Goal: Task Accomplishment & Management: Manage account settings

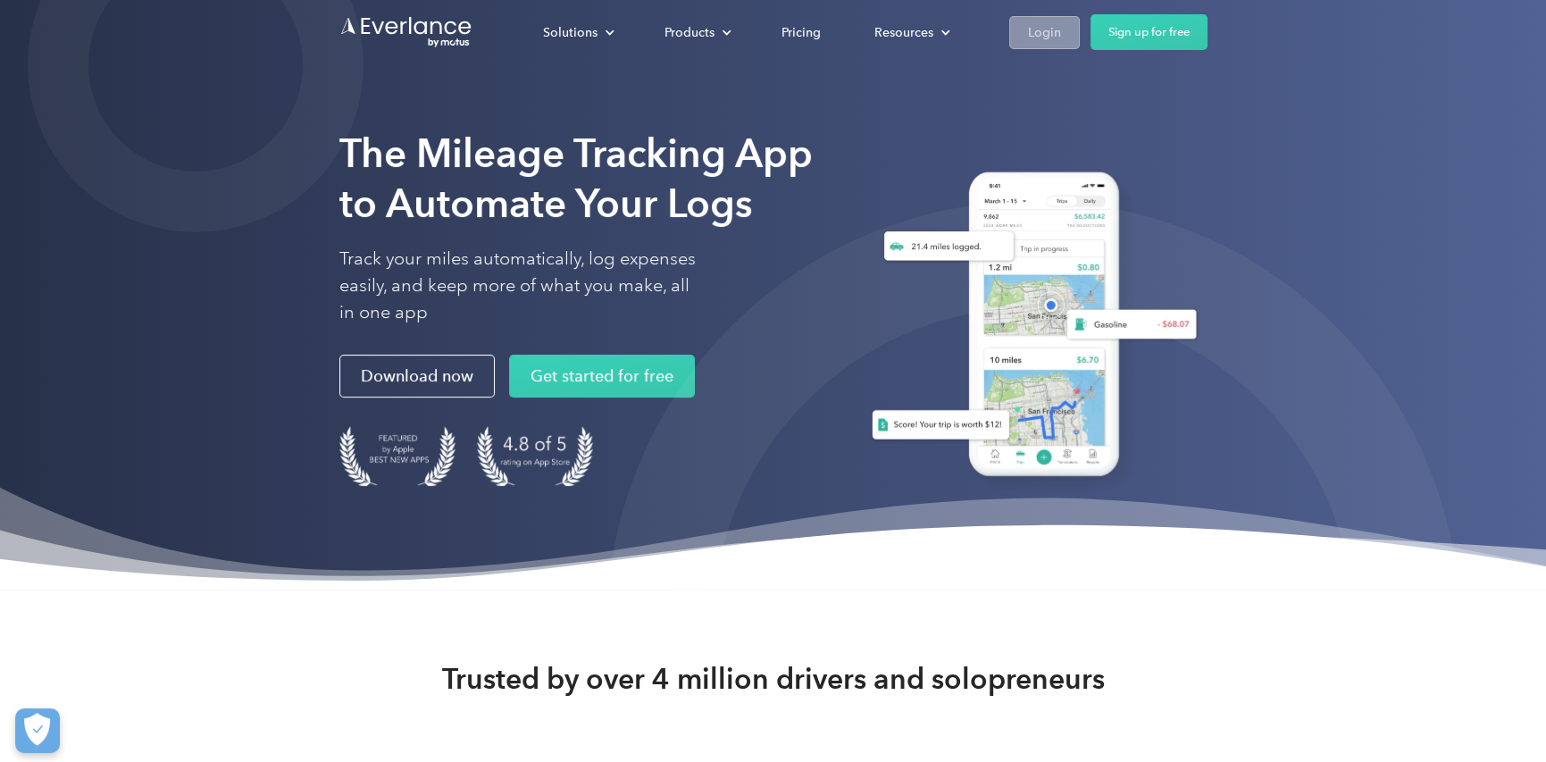
click at [1037, 30] on div "Login" at bounding box center [1044, 32] width 33 height 22
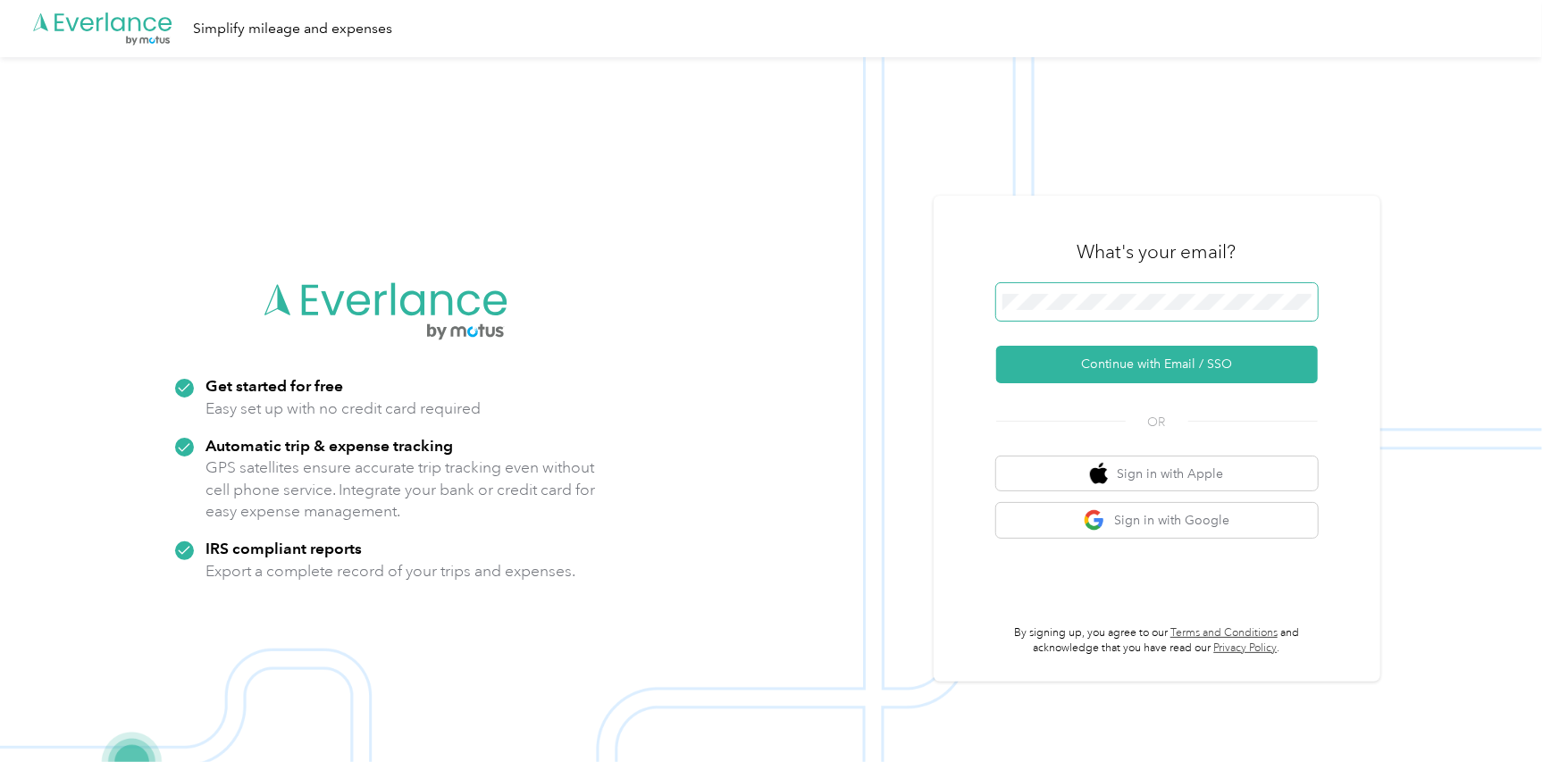
click at [1042, 313] on span at bounding box center [1157, 302] width 322 height 38
click at [1058, 311] on span at bounding box center [1157, 302] width 322 height 38
click at [1127, 372] on button "Continue with Email / SSO" at bounding box center [1157, 365] width 322 height 38
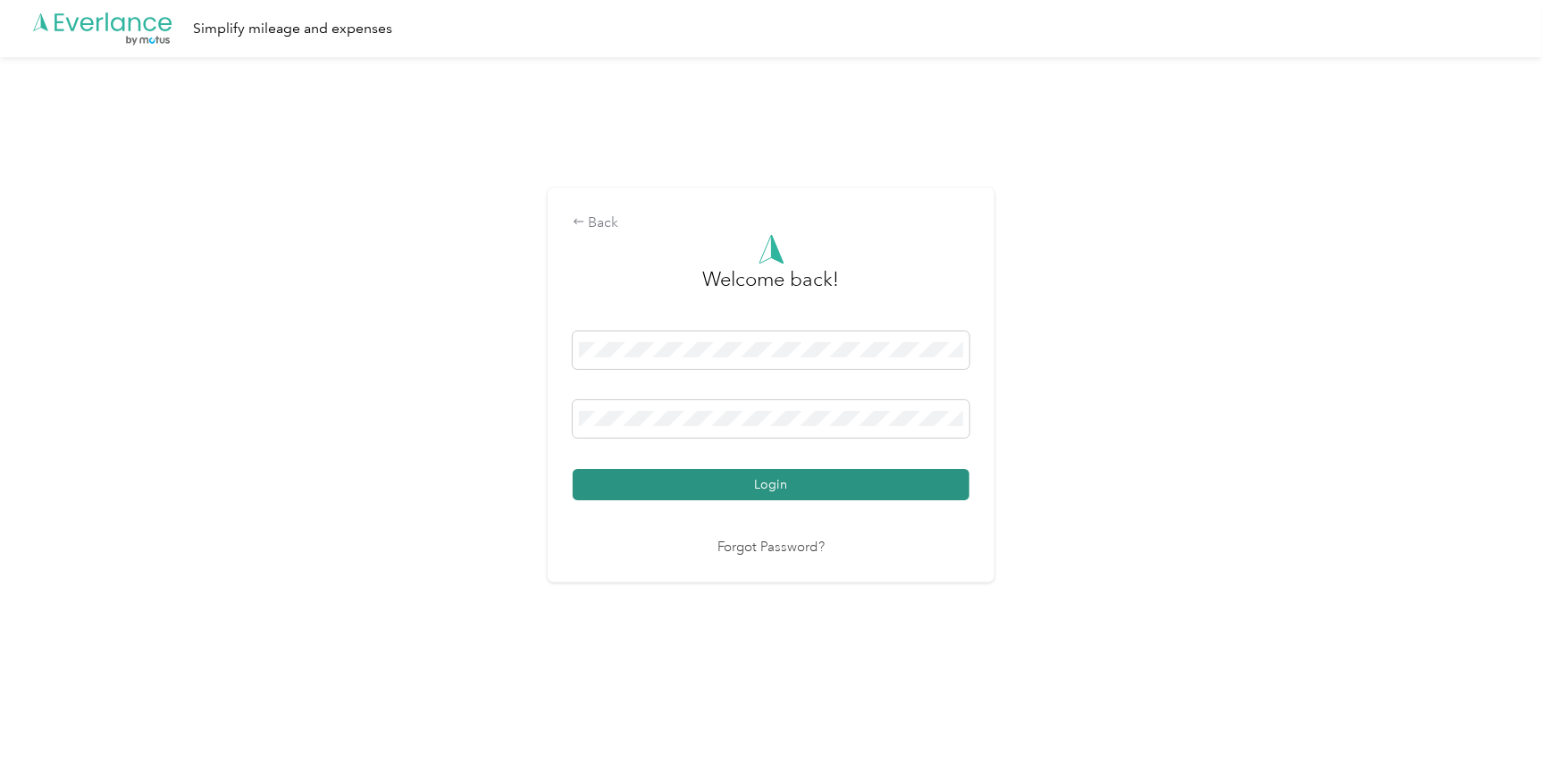
click at [573, 469] on button "Login" at bounding box center [771, 484] width 397 height 31
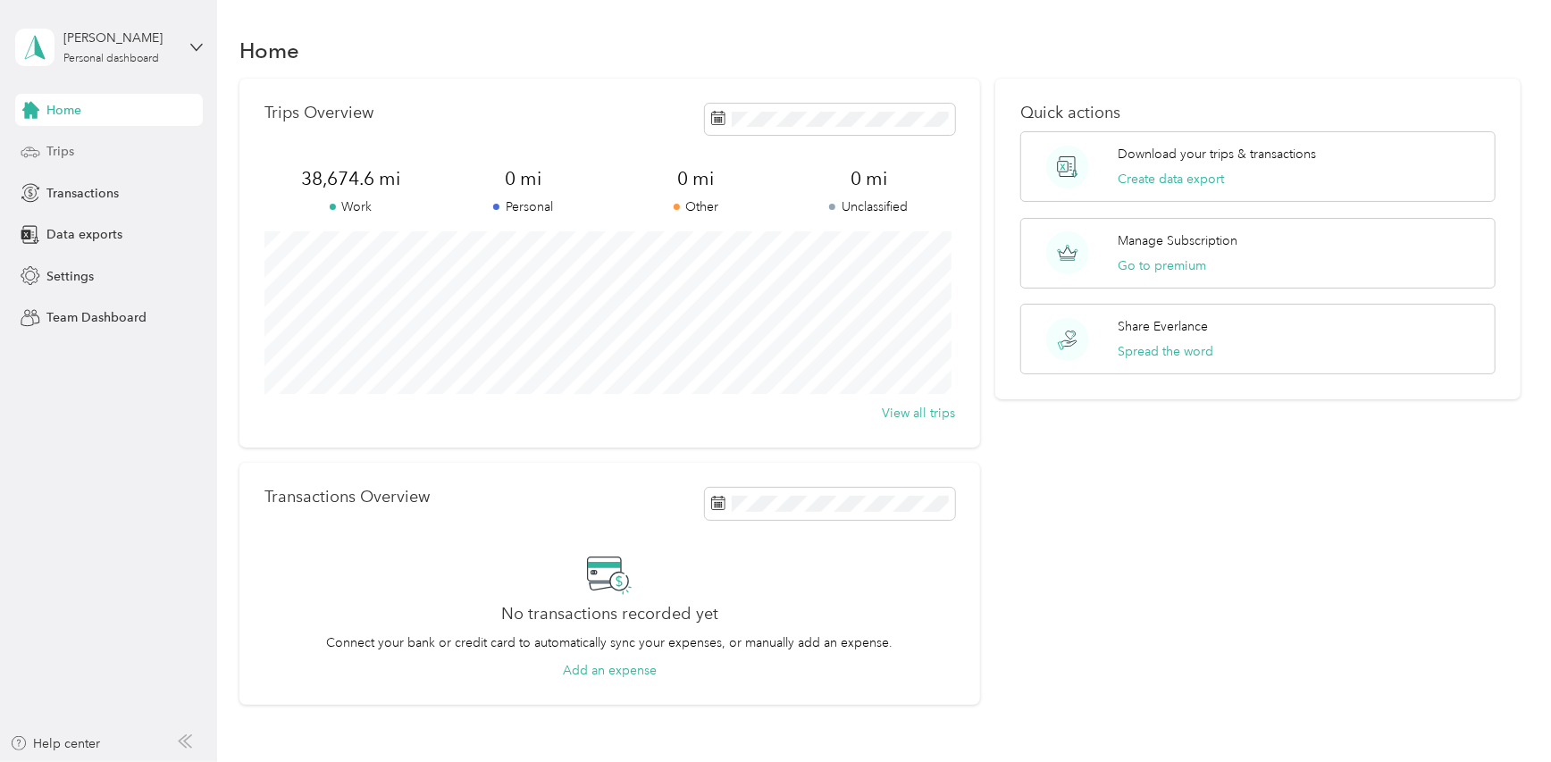
click at [63, 159] on span "Trips" at bounding box center [60, 151] width 28 height 19
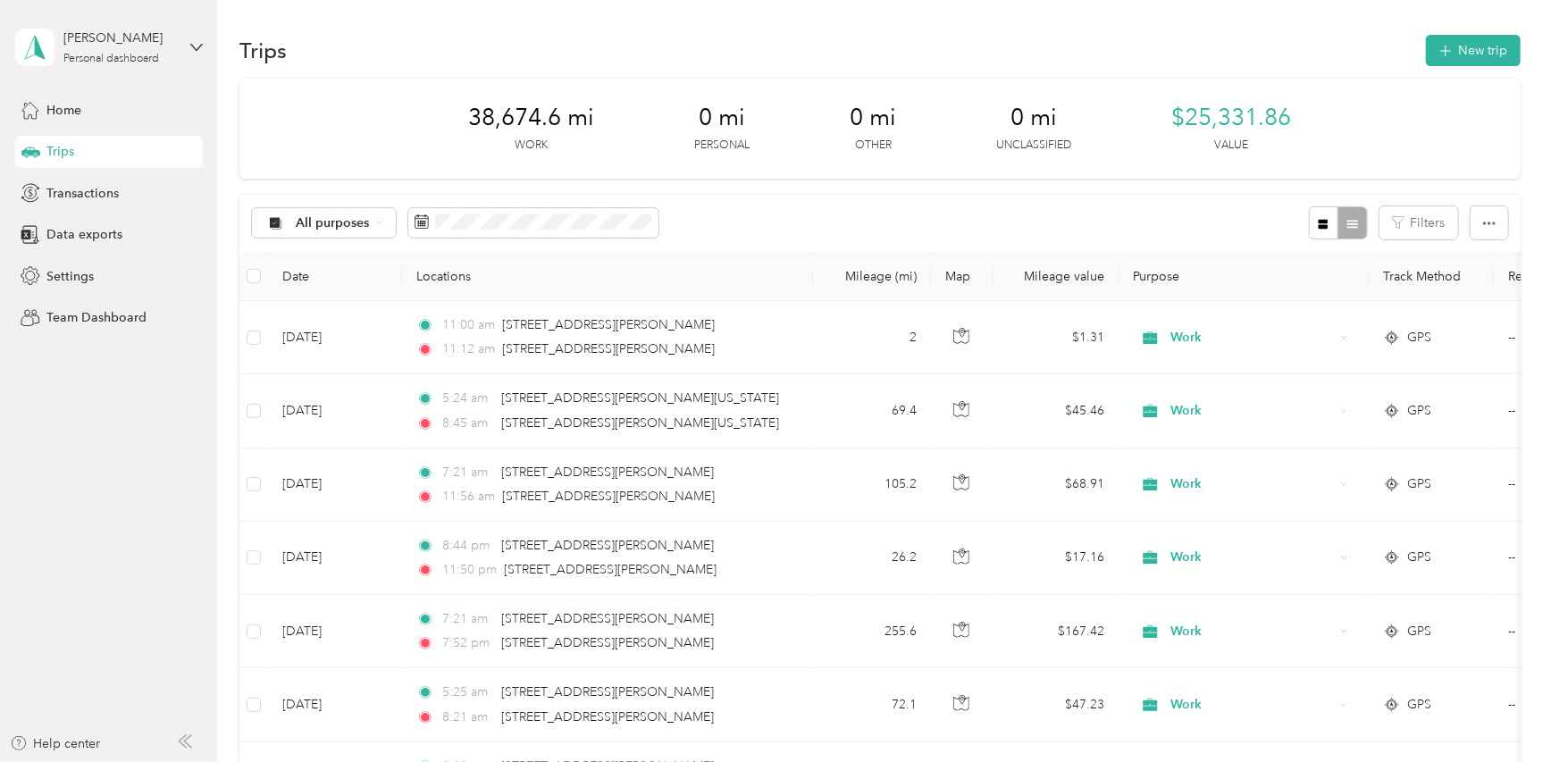
drag, startPoint x: 65, startPoint y: 280, endPoint x: 145, endPoint y: 283, distance: 79.5
click at [65, 280] on span "Settings" at bounding box center [69, 276] width 47 height 19
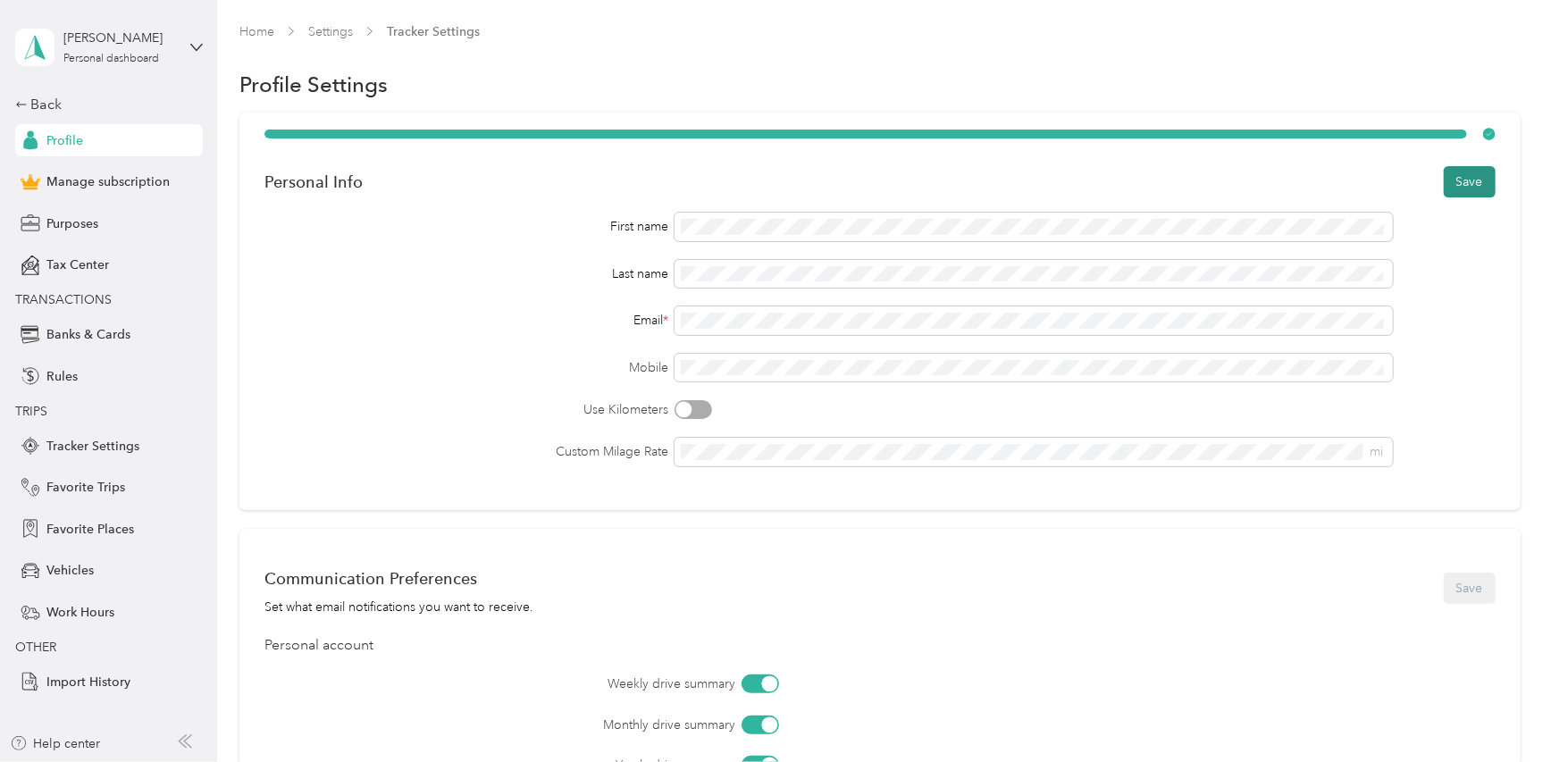
click at [1474, 185] on button "Save" at bounding box center [1469, 181] width 52 height 31
click at [40, 108] on div "Back" at bounding box center [104, 104] width 179 height 21
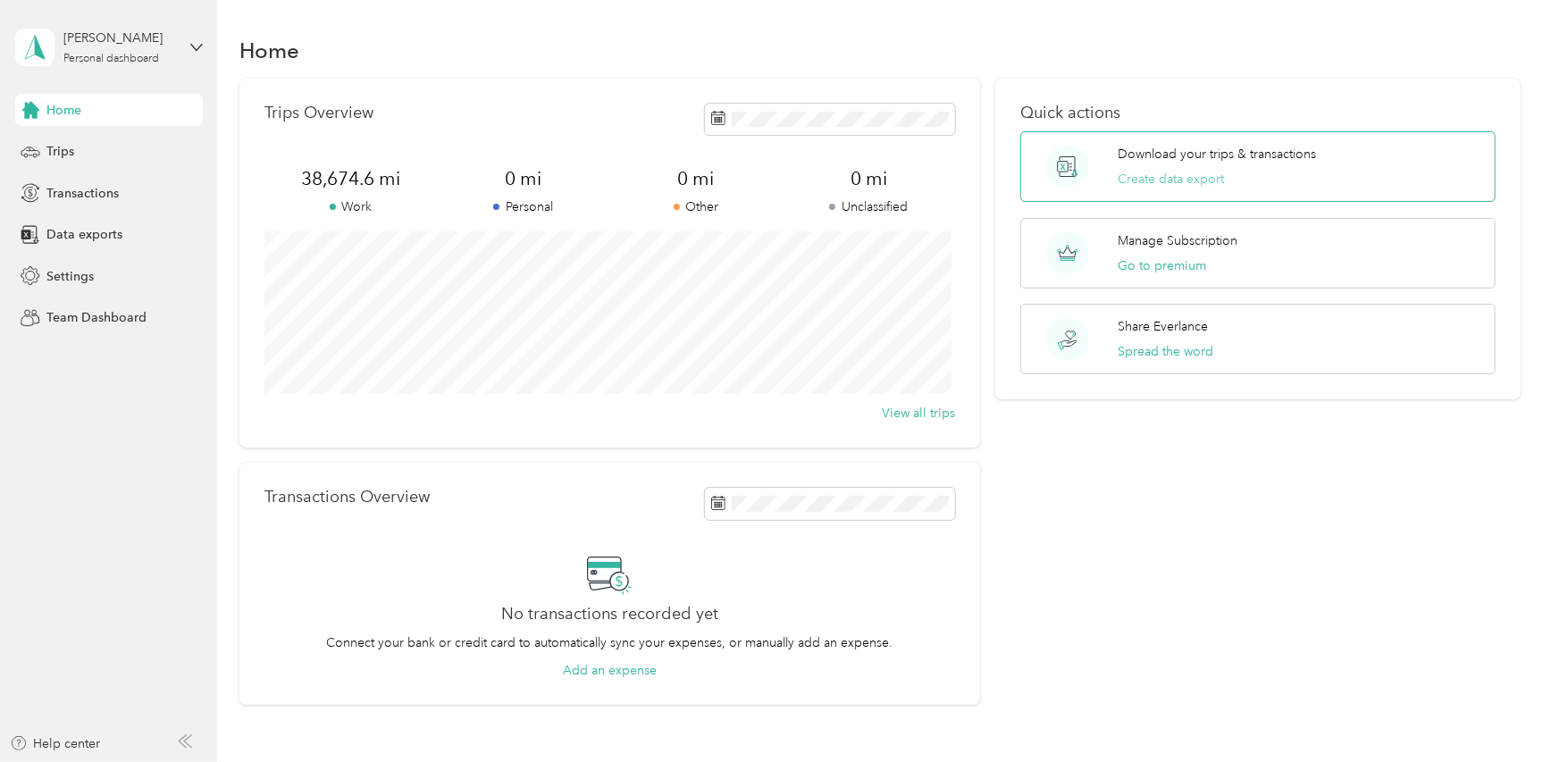
click at [1168, 182] on button "Create data export" at bounding box center [1170, 179] width 106 height 19
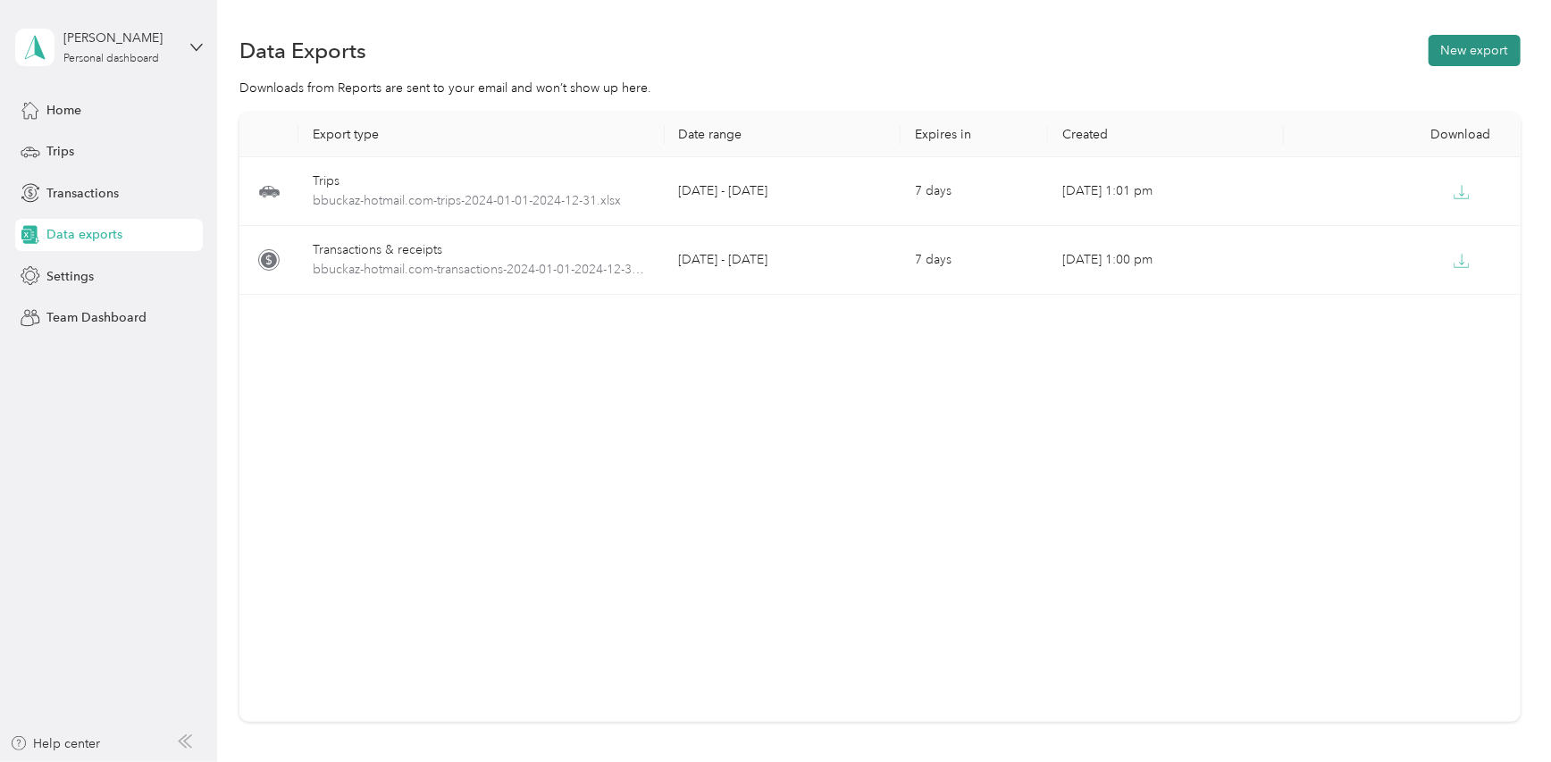
click at [1455, 54] on button "New export" at bounding box center [1474, 50] width 92 height 31
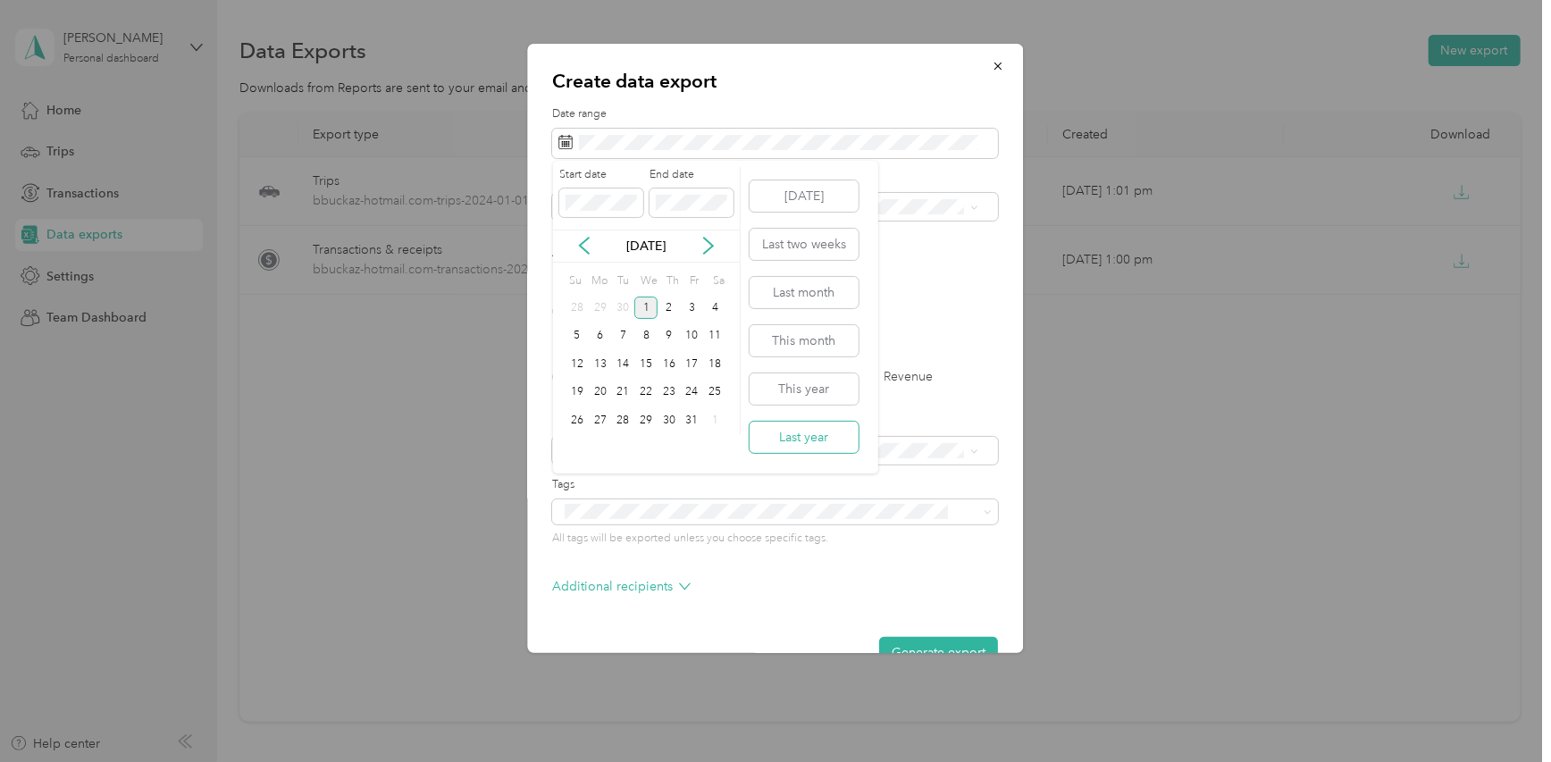
click at [791, 440] on button "Last year" at bounding box center [803, 437] width 109 height 31
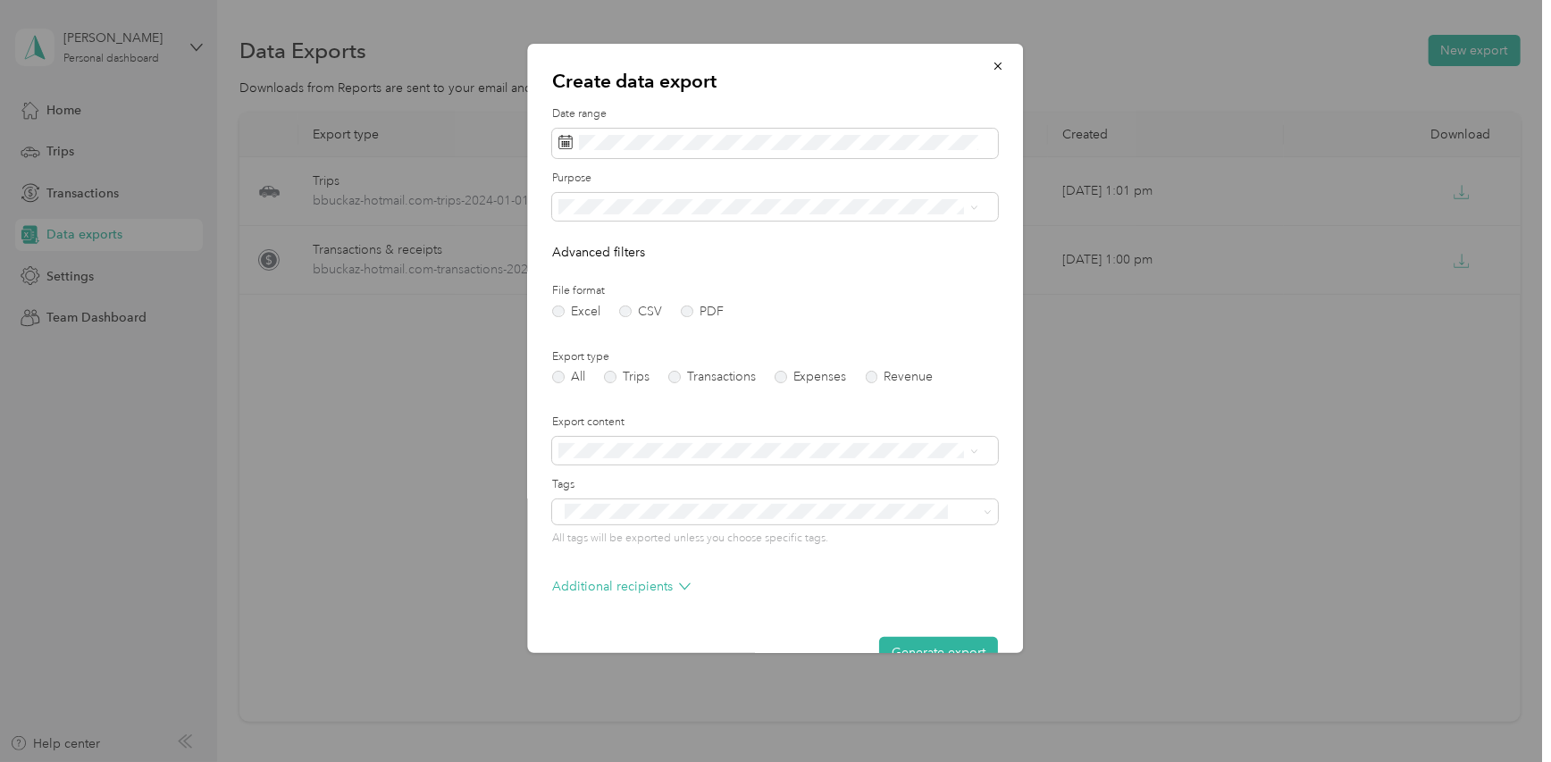
scroll to position [40, 0]
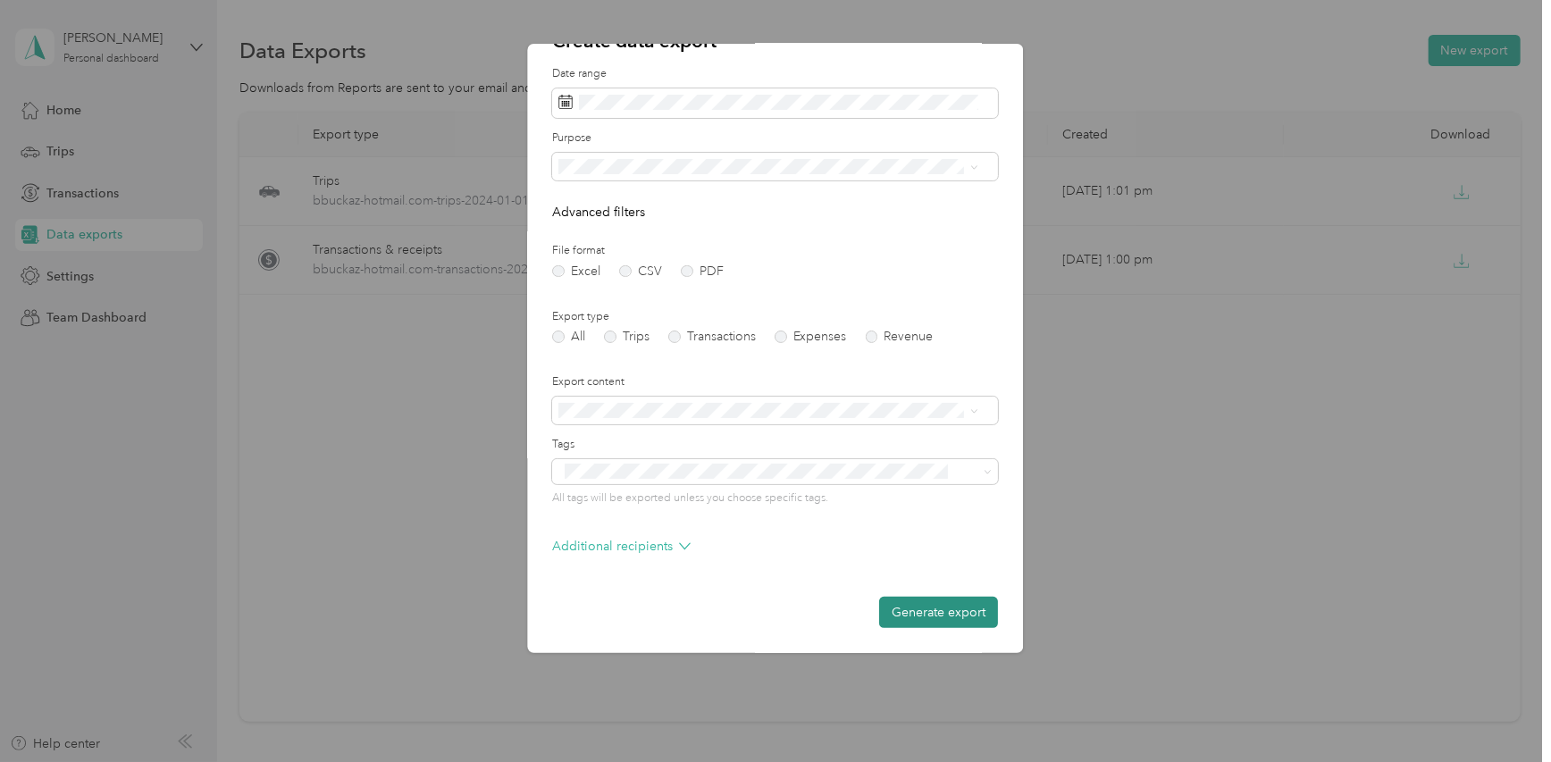
click at [902, 615] on button "Generate export" at bounding box center [939, 612] width 119 height 31
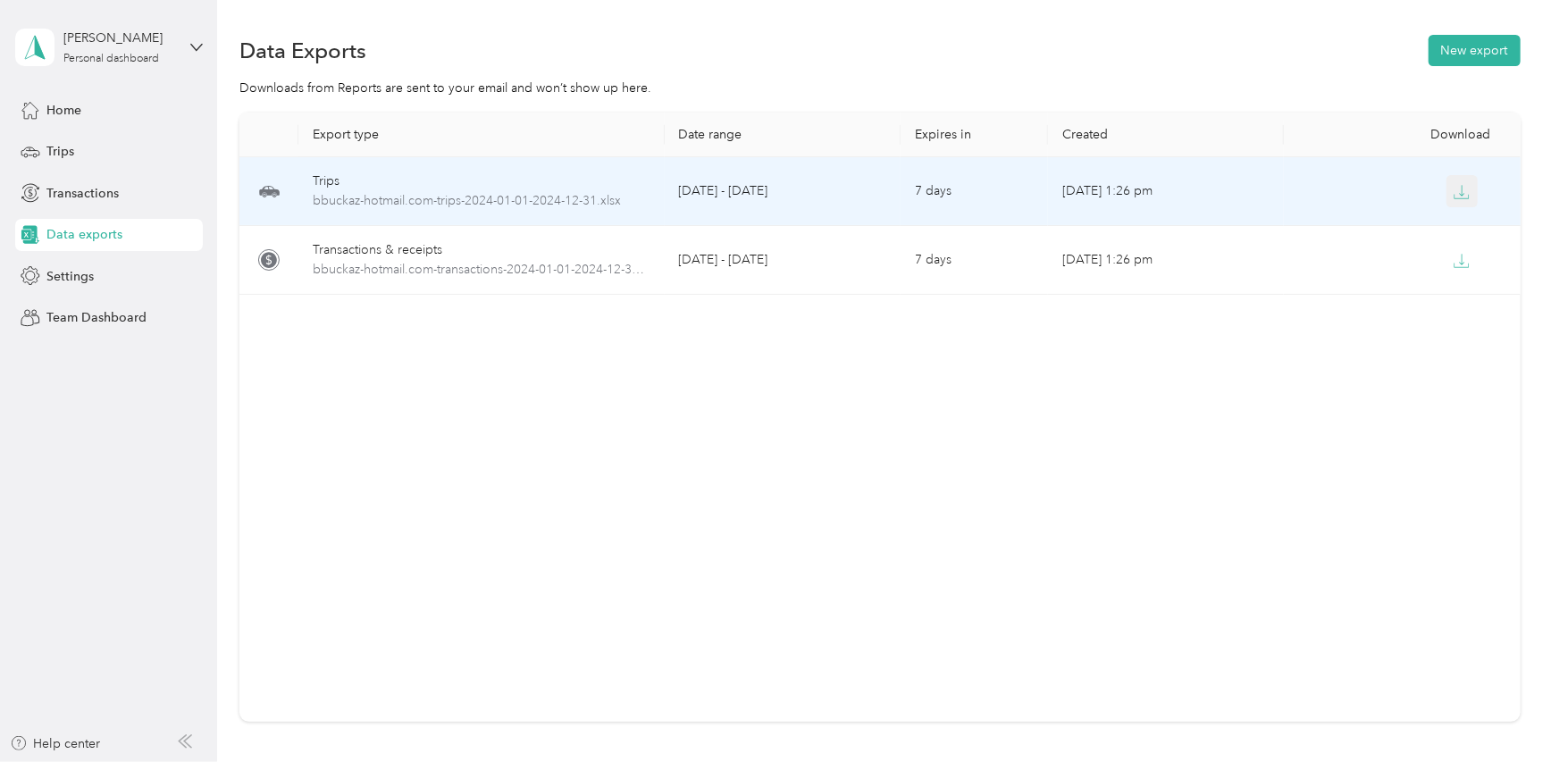
click at [1456, 198] on icon "button" at bounding box center [1461, 192] width 16 height 16
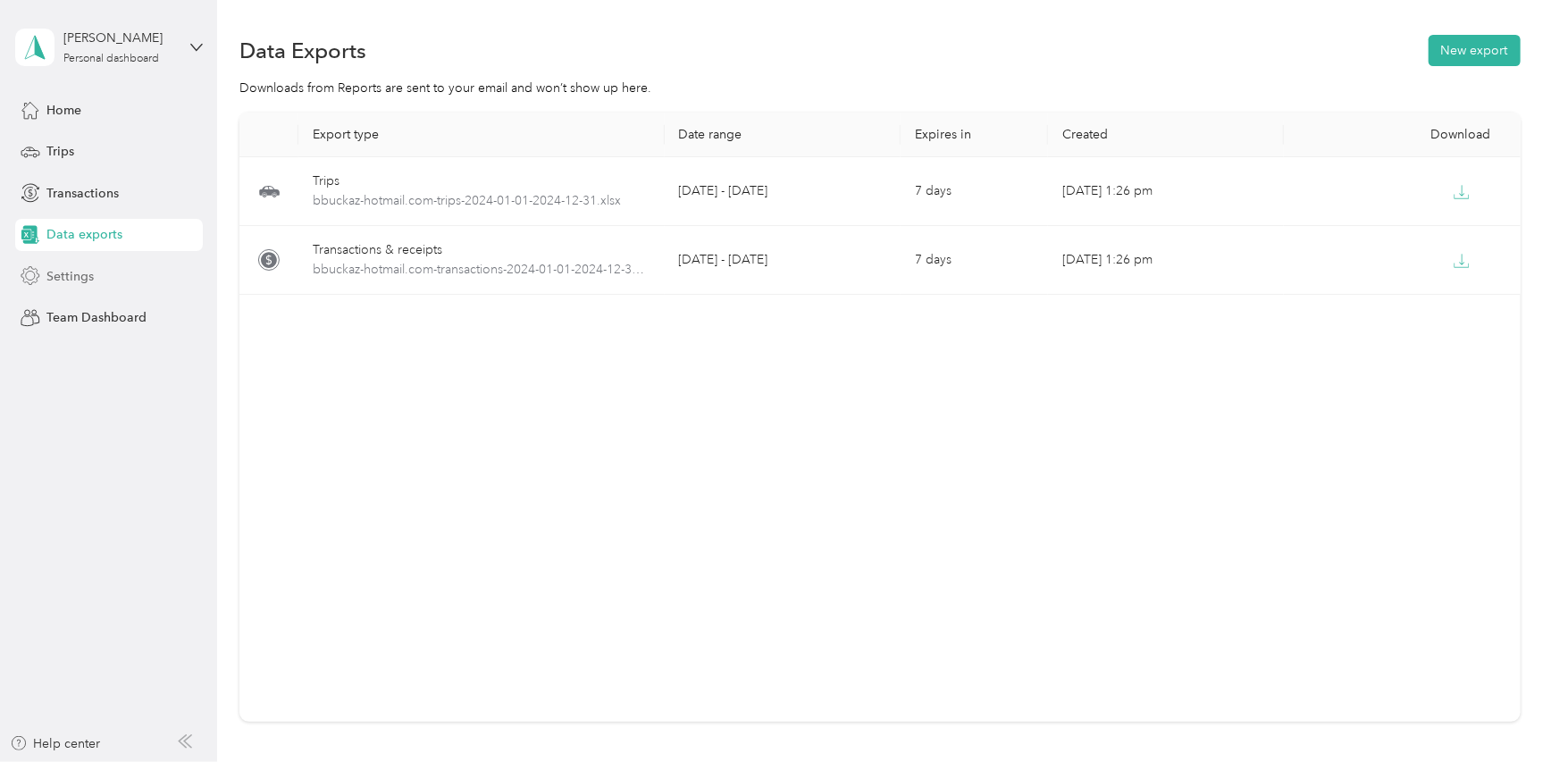
click at [67, 280] on span "Settings" at bounding box center [69, 276] width 47 height 19
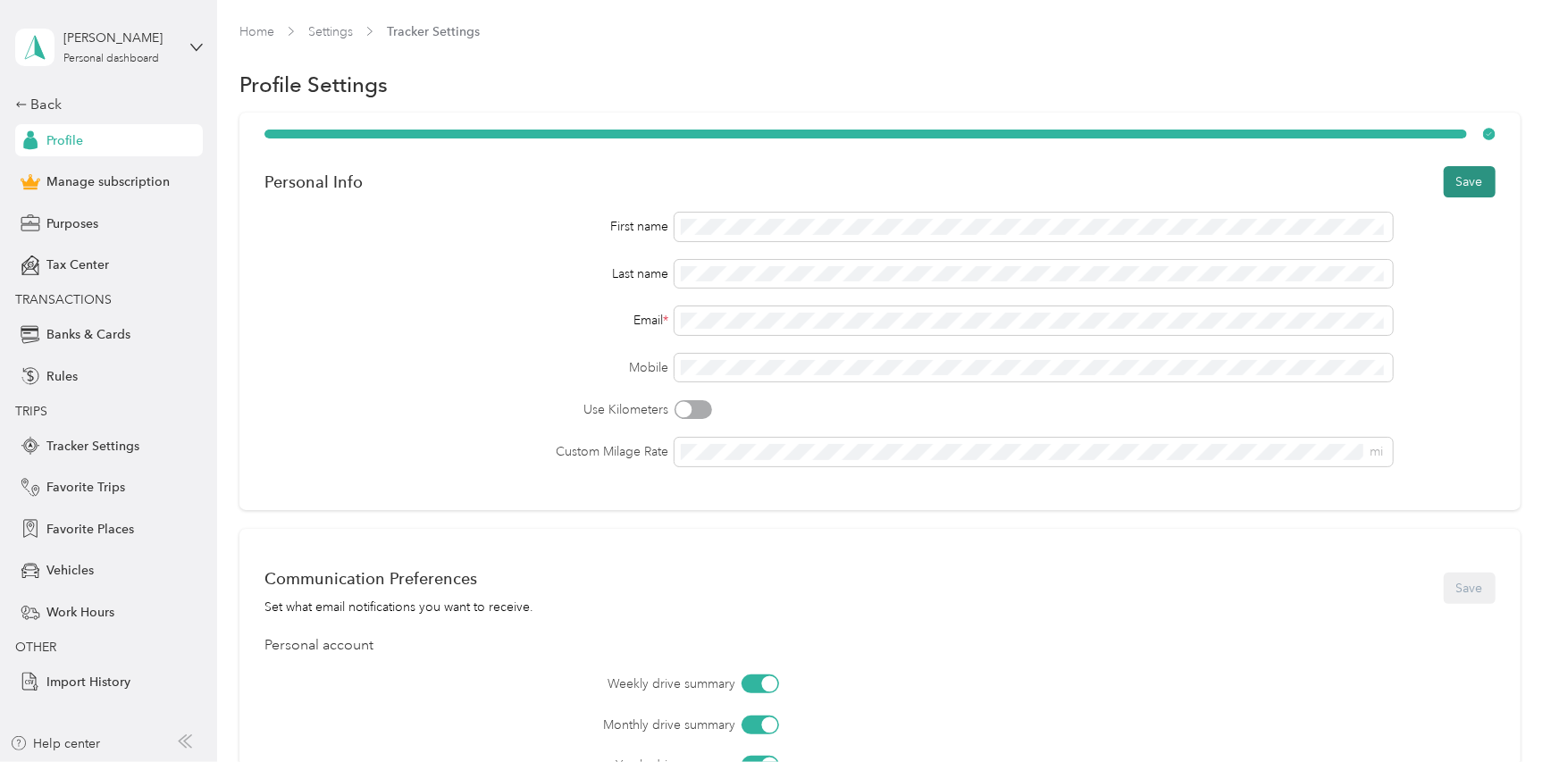
click at [1457, 190] on button "Save" at bounding box center [1469, 181] width 52 height 31
click at [45, 105] on div "Back" at bounding box center [104, 104] width 179 height 21
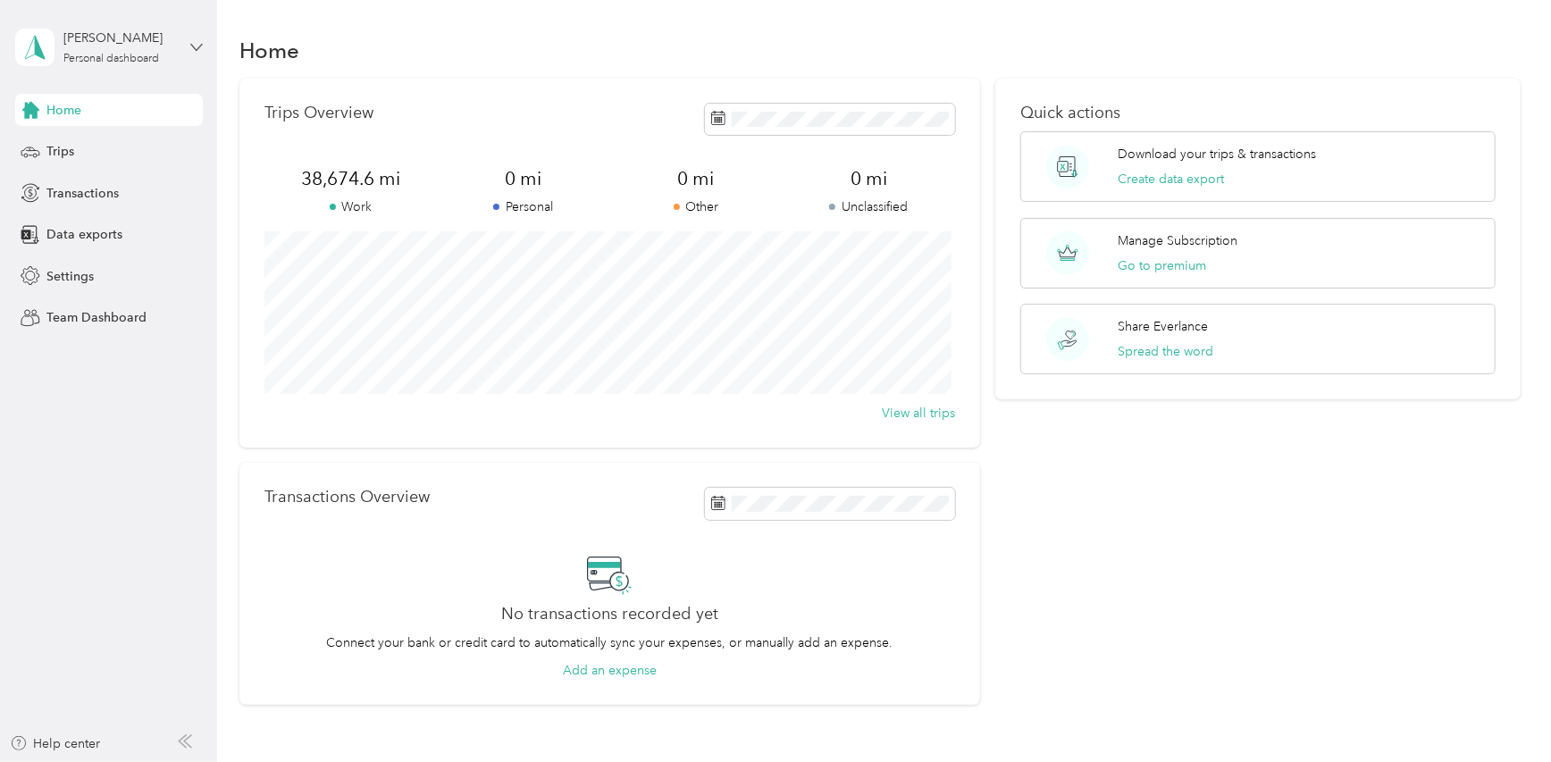
click at [190, 48] on icon at bounding box center [196, 47] width 13 height 13
click at [79, 146] on div "Log out" at bounding box center [64, 147] width 69 height 19
